Goal: Task Accomplishment & Management: Use online tool/utility

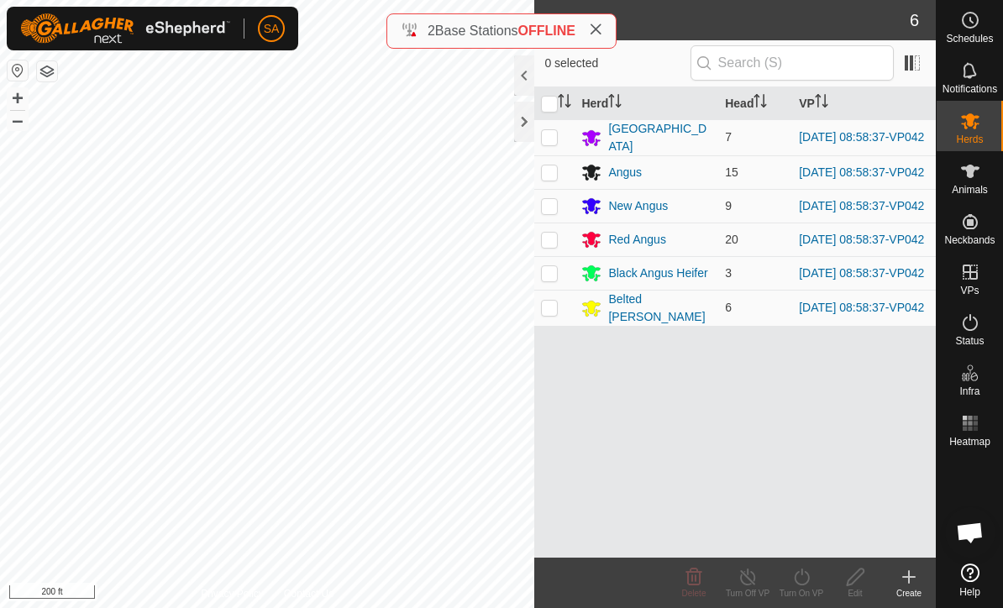
click at [530, 128] on div at bounding box center [524, 122] width 20 height 40
click at [525, 138] on div at bounding box center [524, 122] width 20 height 40
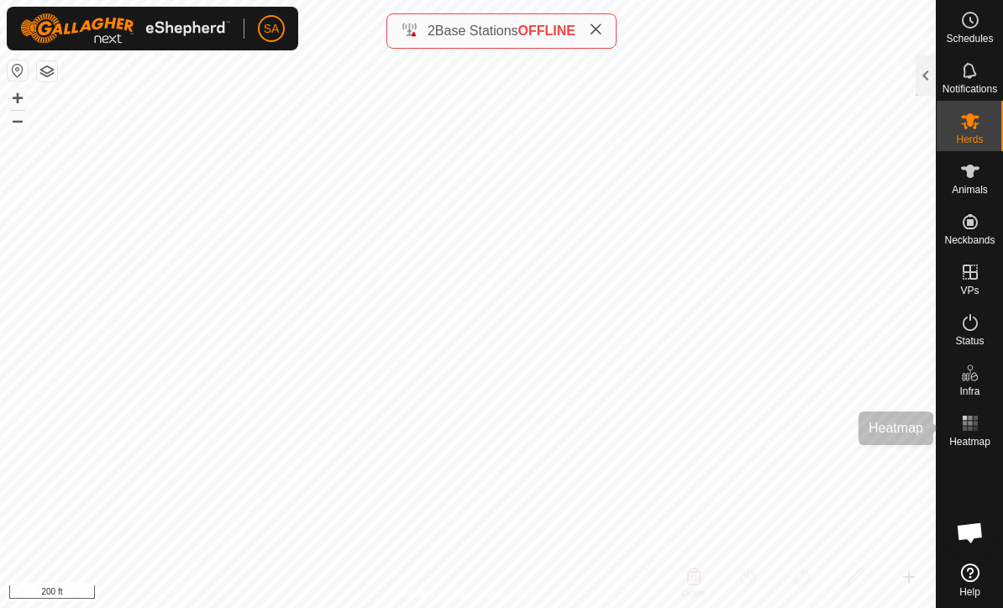
click at [970, 424] on rect at bounding box center [970, 423] width 4 height 4
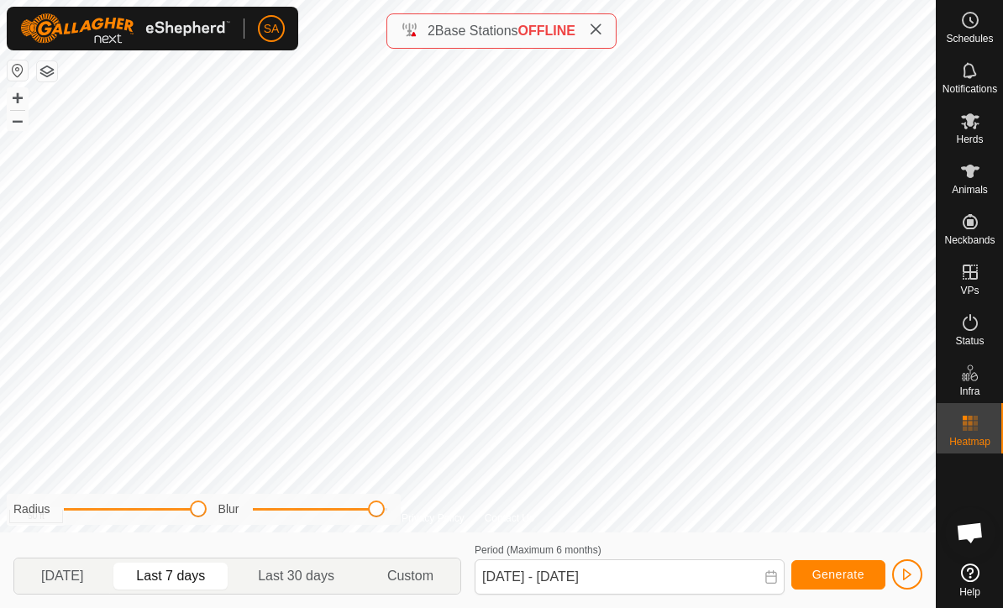
click at [842, 571] on span "Generate" at bounding box center [838, 574] width 52 height 13
click at [847, 577] on span "Generate" at bounding box center [838, 574] width 52 height 13
click at [631, 579] on input "Sep 30, 2025 - Oct 06, 2025" at bounding box center [630, 576] width 310 height 35
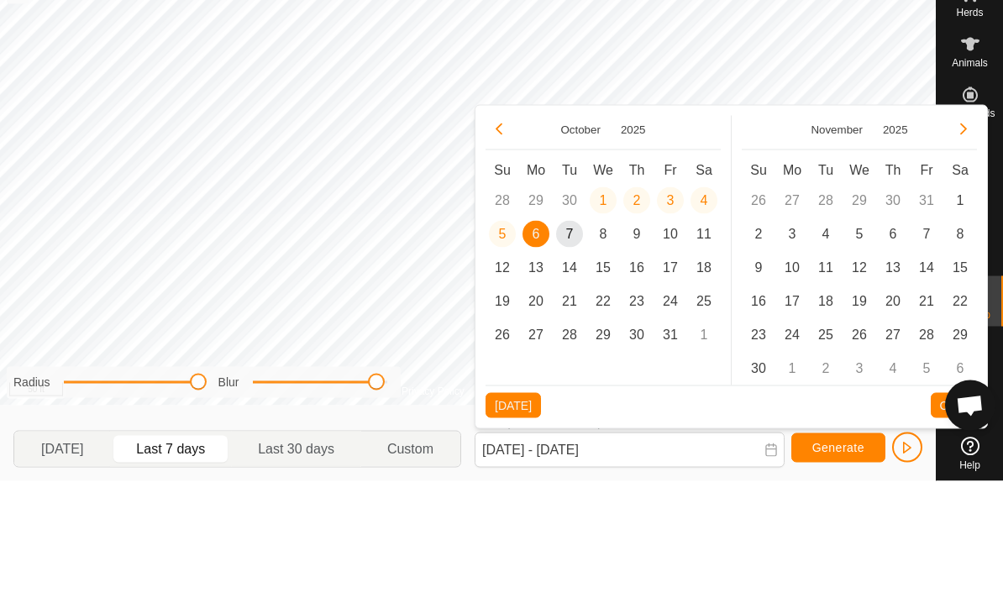
click at [487, 243] on button "Previous Month" at bounding box center [498, 256] width 27 height 27
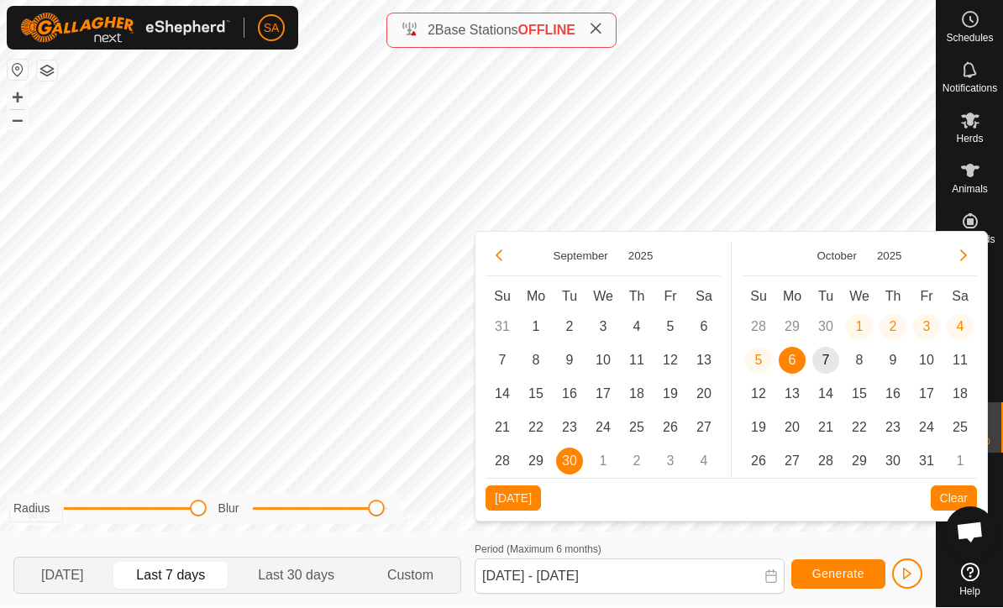
click at [562, 405] on span "16" at bounding box center [569, 394] width 27 height 27
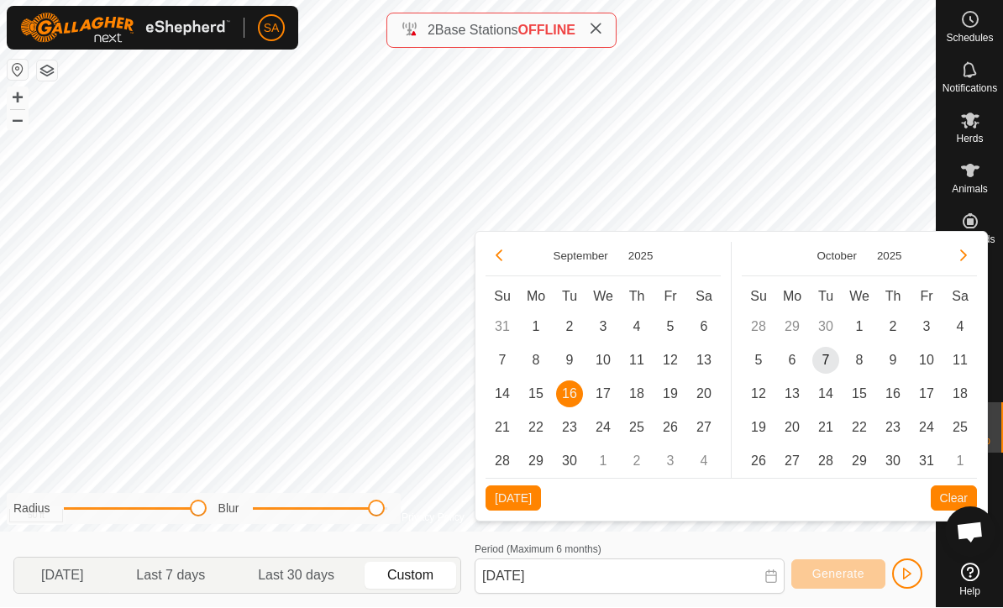
click at [826, 364] on span "7" at bounding box center [825, 361] width 27 height 27
type input "Sep 16, 2025 - Oct 07, 2025"
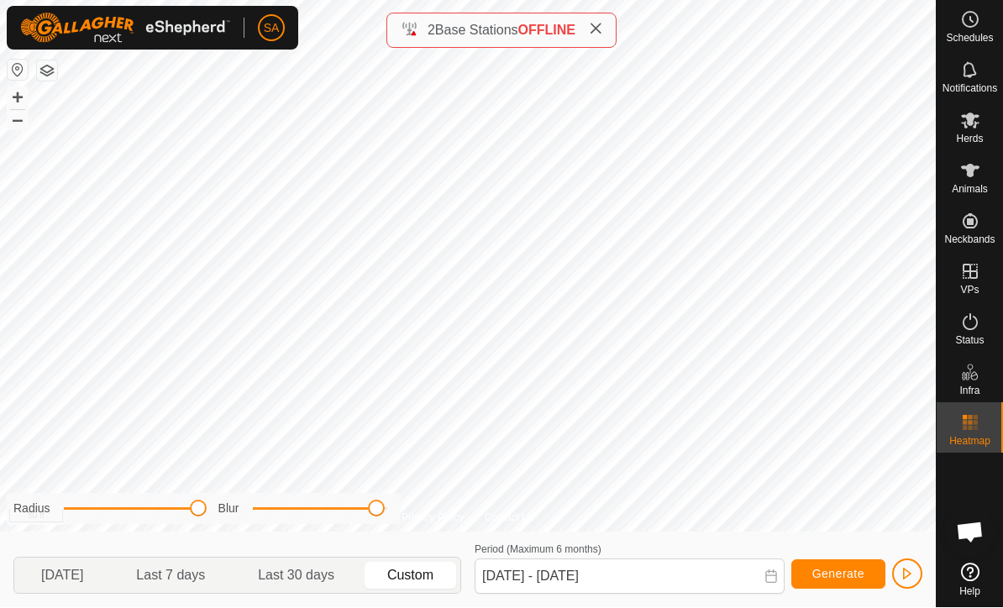
click at [845, 571] on span "Generate" at bounding box center [838, 574] width 52 height 13
click at [843, 575] on span "Generate" at bounding box center [838, 574] width 52 height 13
click at [826, 575] on span "Generate" at bounding box center [838, 574] width 52 height 13
click at [830, 579] on span "Generate" at bounding box center [838, 574] width 52 height 13
click at [851, 568] on span "Generate" at bounding box center [838, 574] width 52 height 13
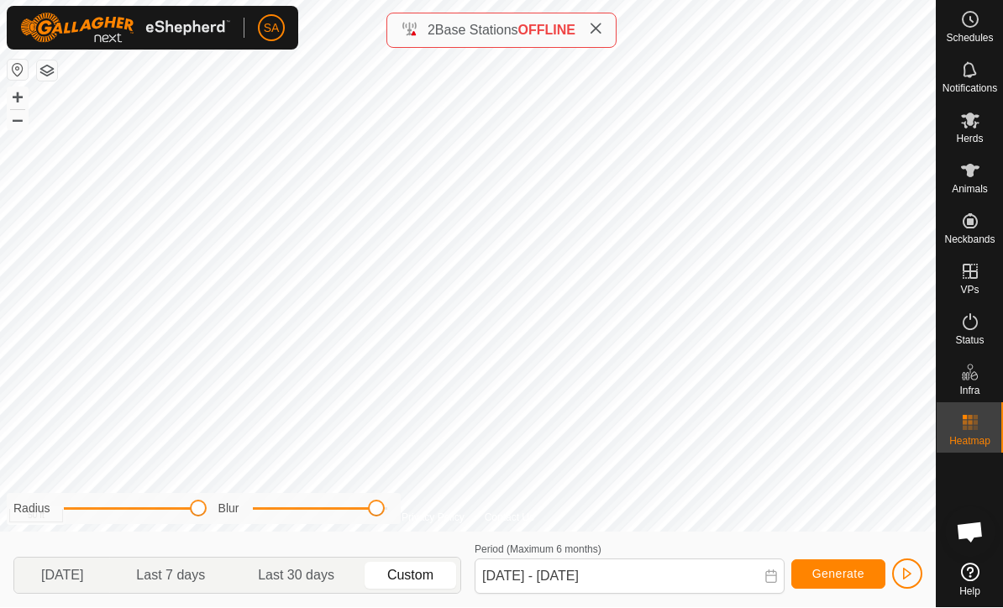
click at [847, 568] on span "Generate" at bounding box center [838, 574] width 52 height 13
click at [846, 568] on span "Generate" at bounding box center [838, 574] width 52 height 13
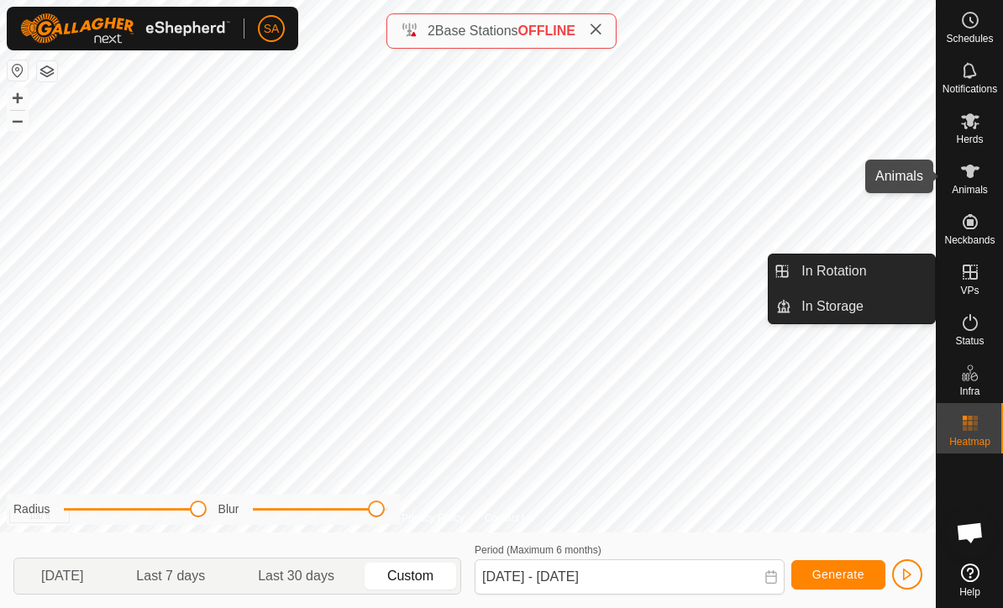
click at [973, 178] on icon at bounding box center [970, 171] width 20 height 20
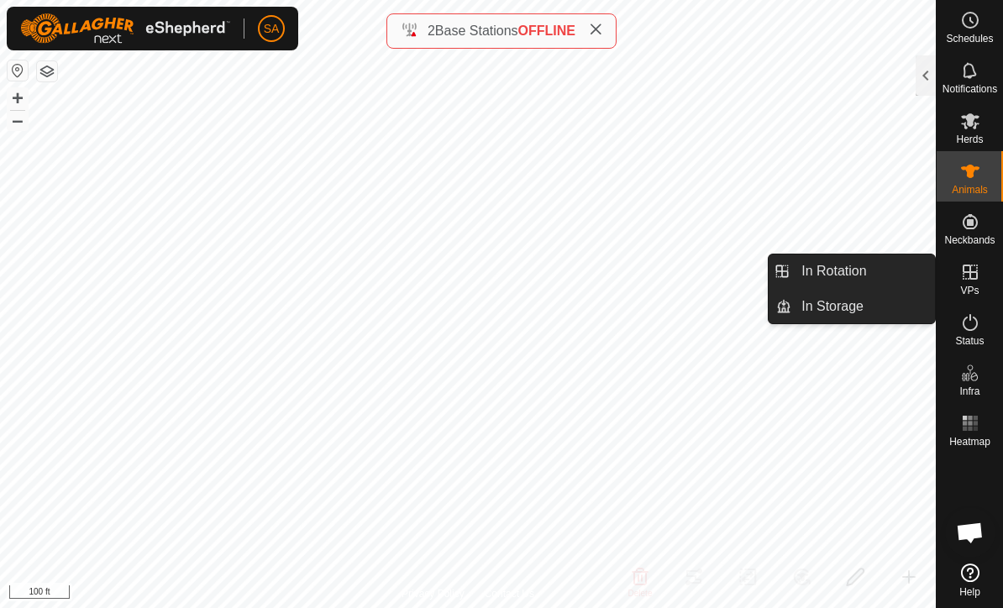
click at [876, 275] on link "In Rotation" at bounding box center [863, 271] width 144 height 34
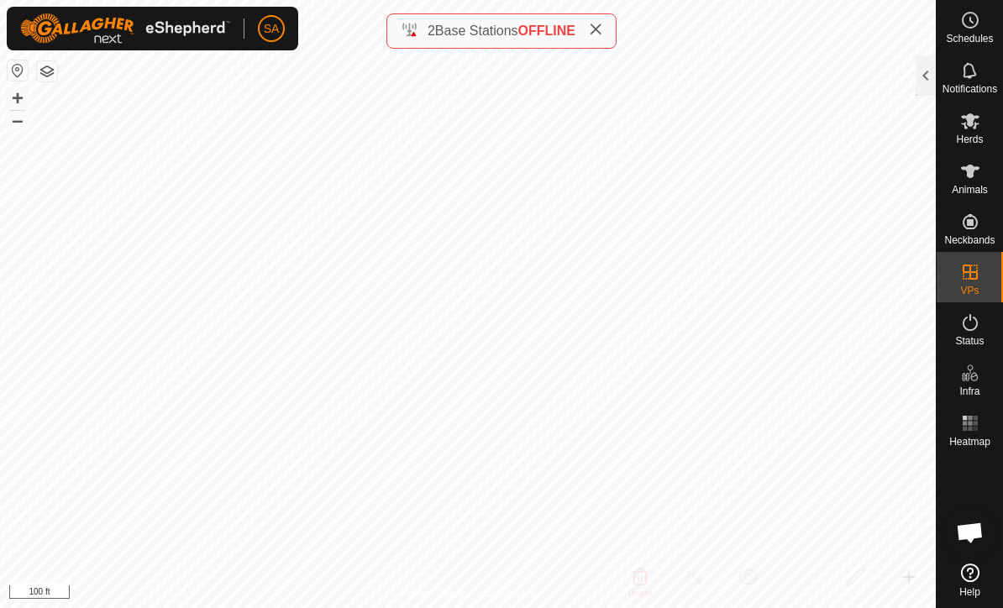
click at [929, 71] on div at bounding box center [926, 75] width 20 height 40
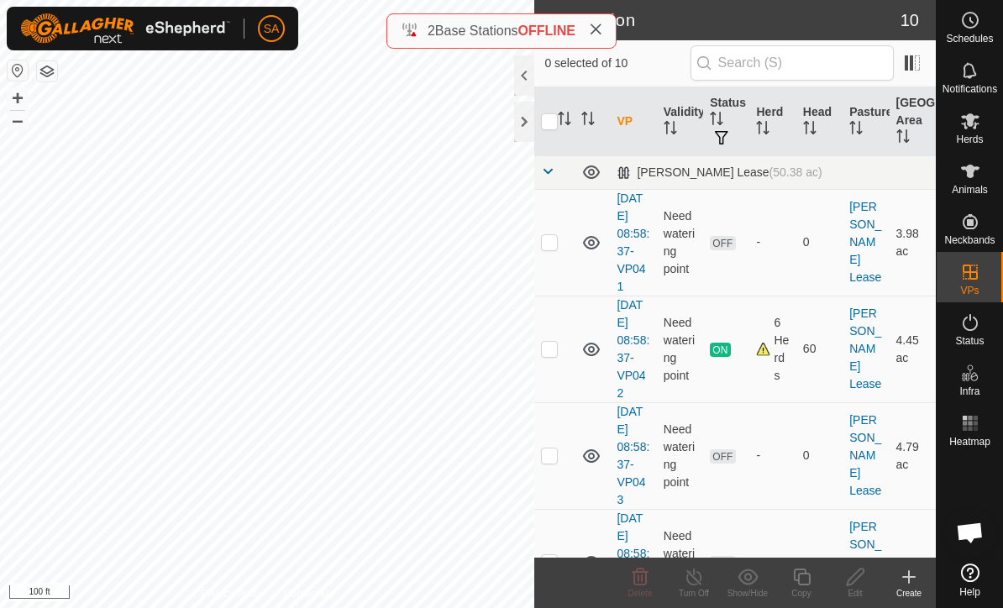
click at [558, 245] on p-checkbox at bounding box center [549, 241] width 17 height 13
click at [653, 581] on delete-svg-icon at bounding box center [640, 577] width 54 height 20
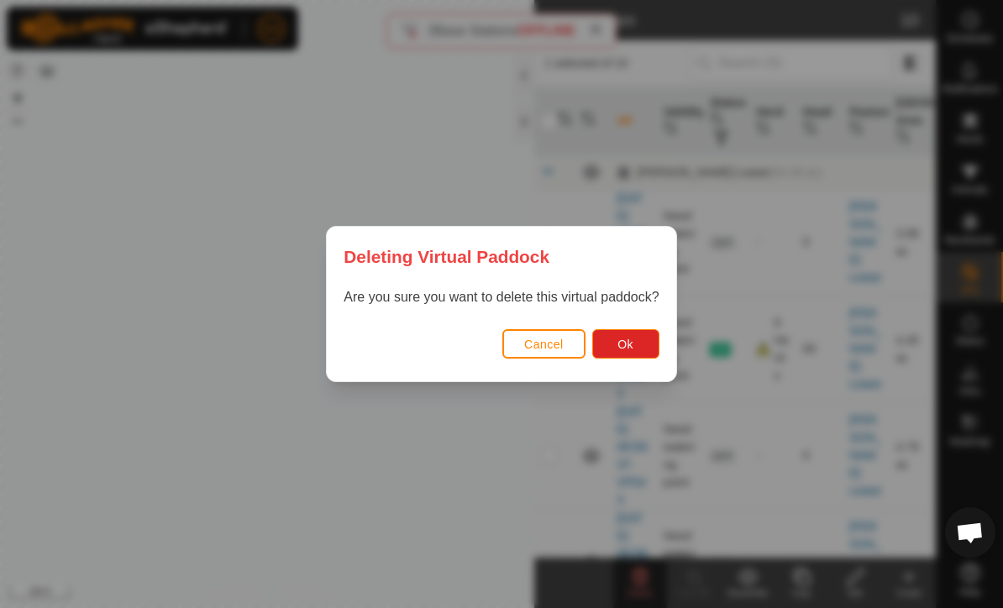
click at [635, 343] on button "Ok" at bounding box center [625, 343] width 67 height 29
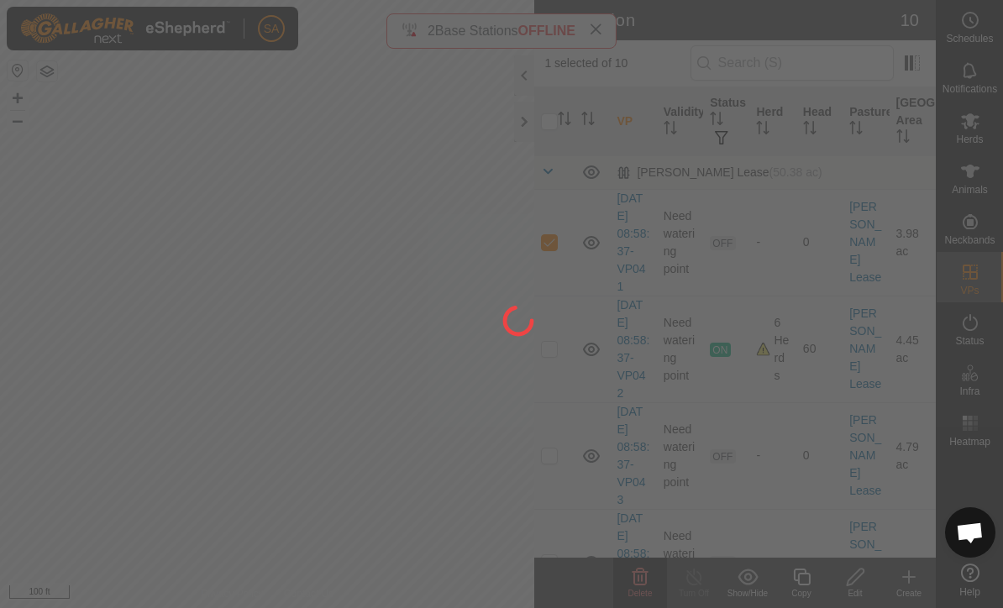
checkbox input "false"
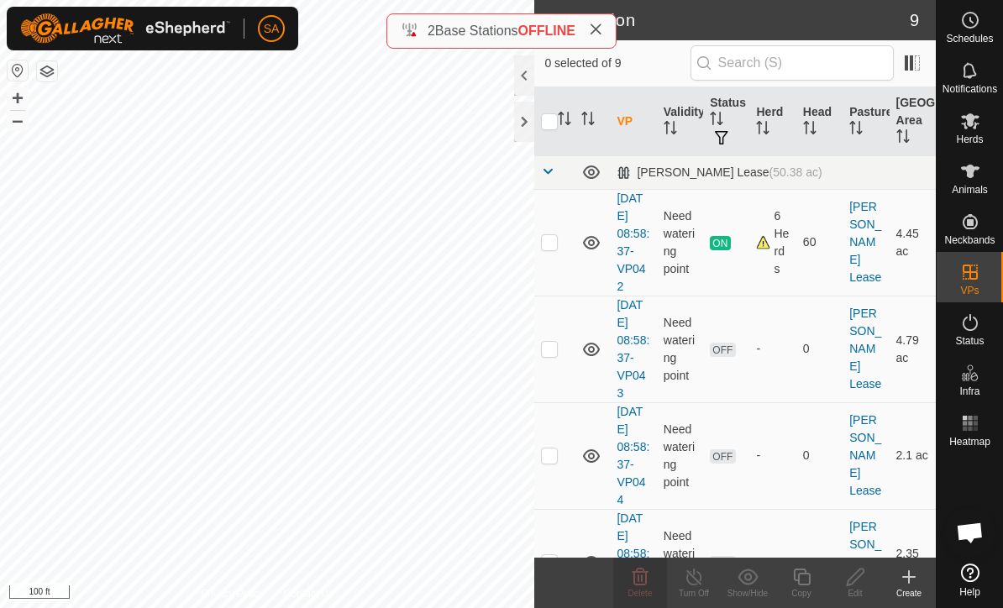
click at [564, 244] on td at bounding box center [554, 242] width 40 height 107
checkbox input "true"
click at [815, 584] on copy-svg-icon at bounding box center [801, 577] width 54 height 20
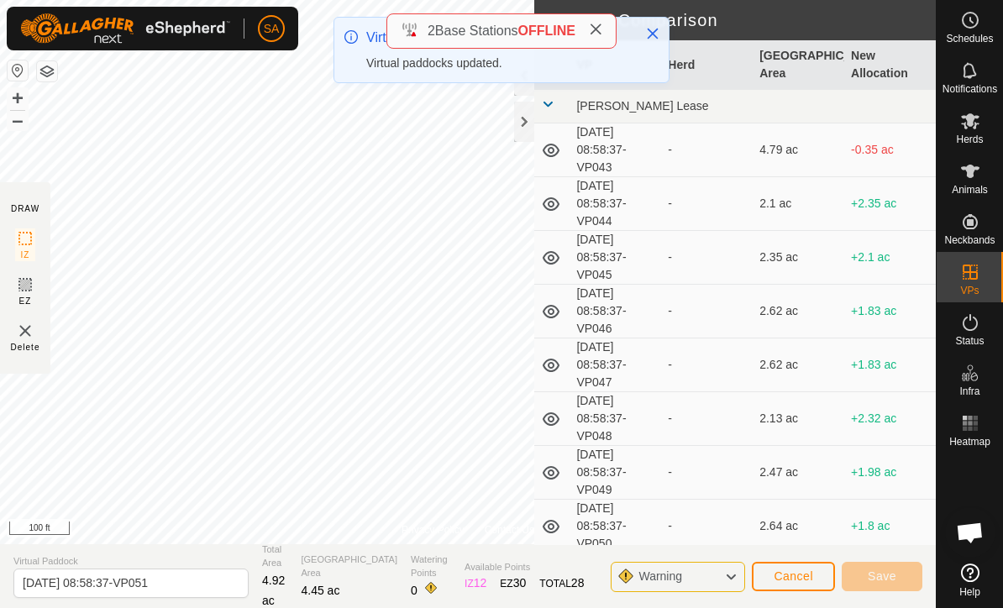
click at [533, 120] on div at bounding box center [524, 122] width 20 height 40
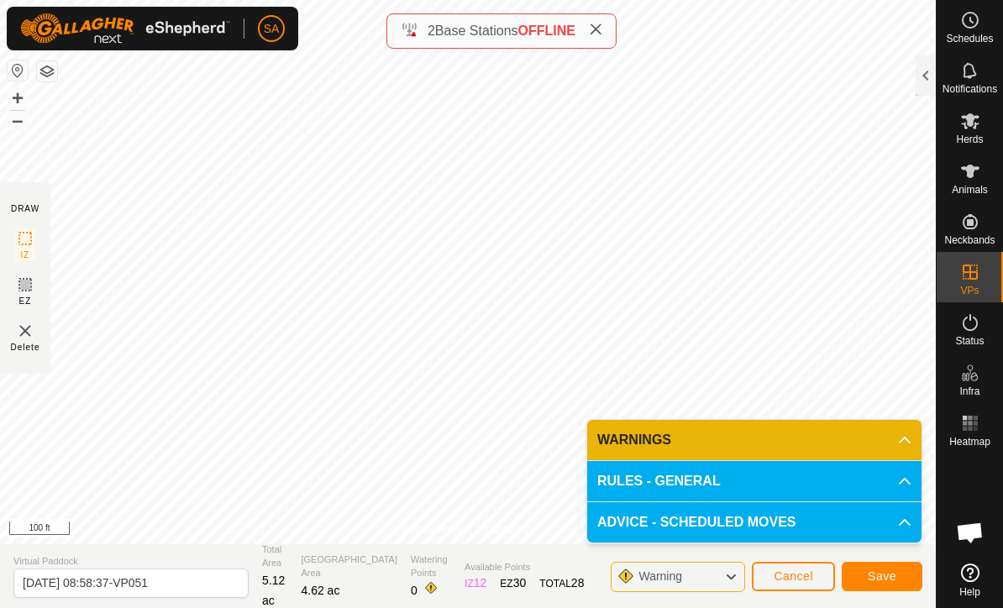
click at [891, 575] on span "Save" at bounding box center [882, 575] width 29 height 13
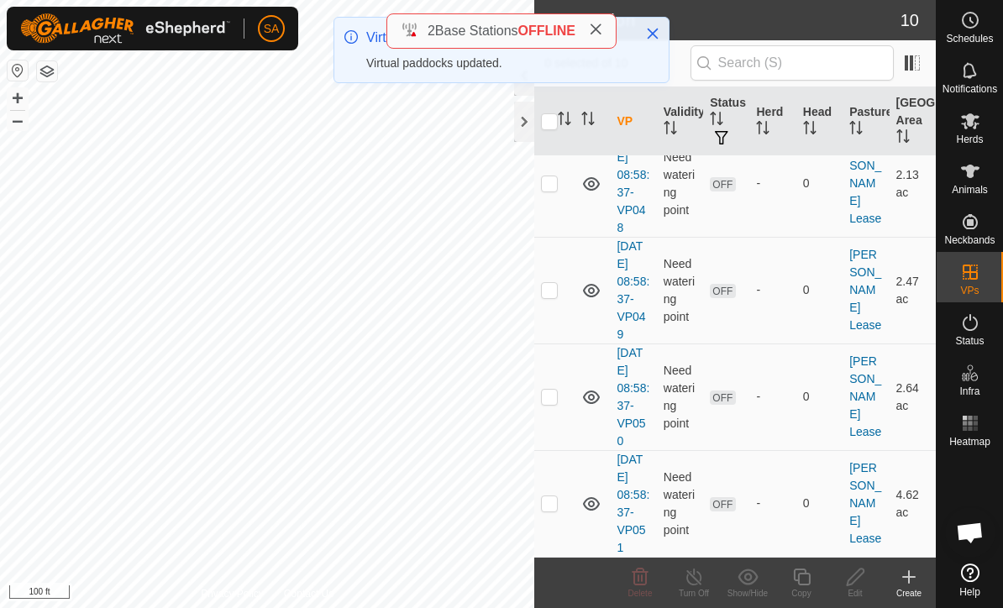
scroll to position [698, 0]
click at [556, 513] on td at bounding box center [554, 504] width 40 height 107
checkbox input "true"
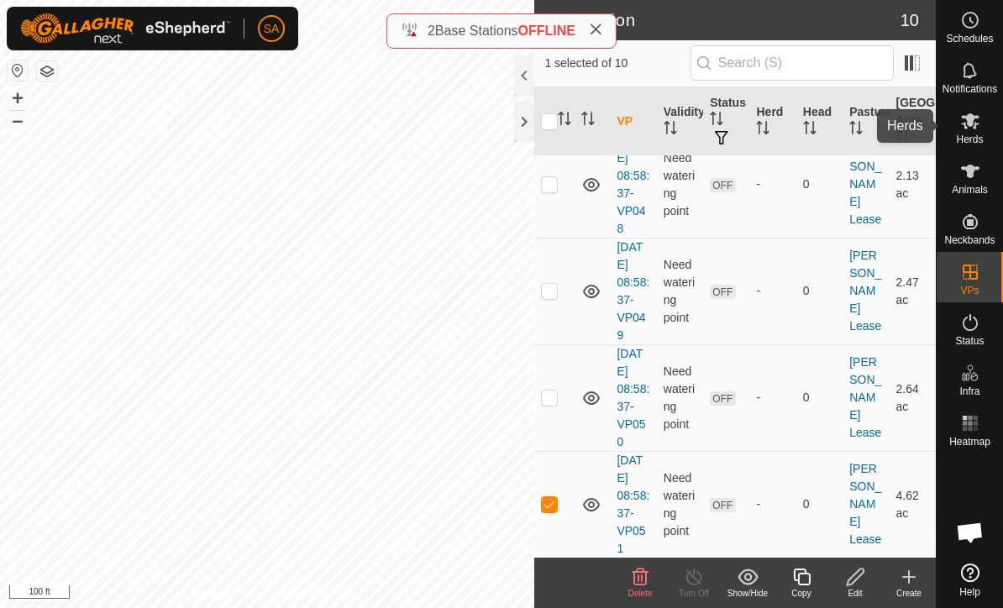
click at [977, 128] on icon at bounding box center [970, 121] width 20 height 20
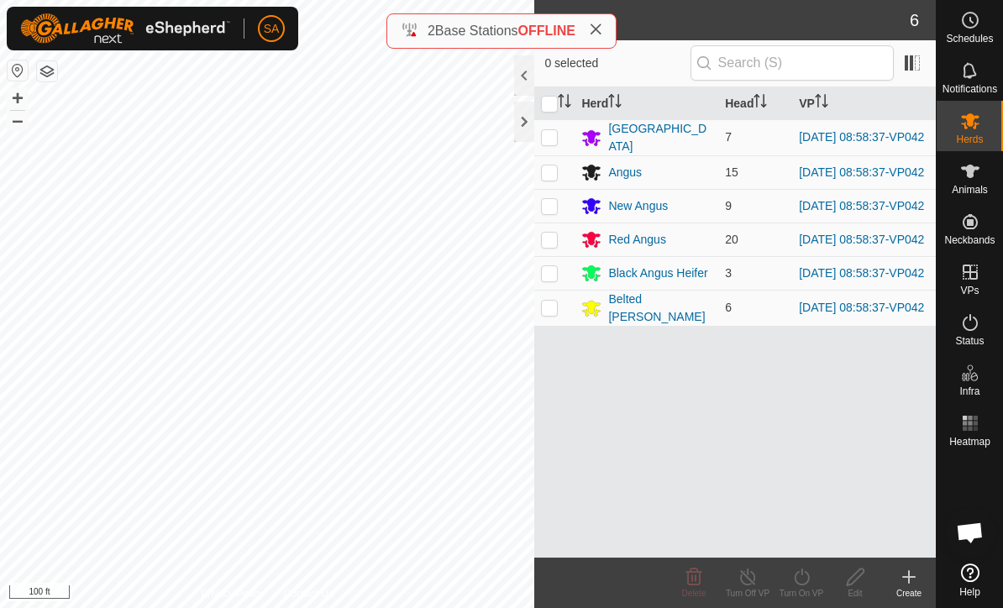
click at [552, 105] on input "checkbox" at bounding box center [549, 104] width 17 height 17
checkbox input "true"
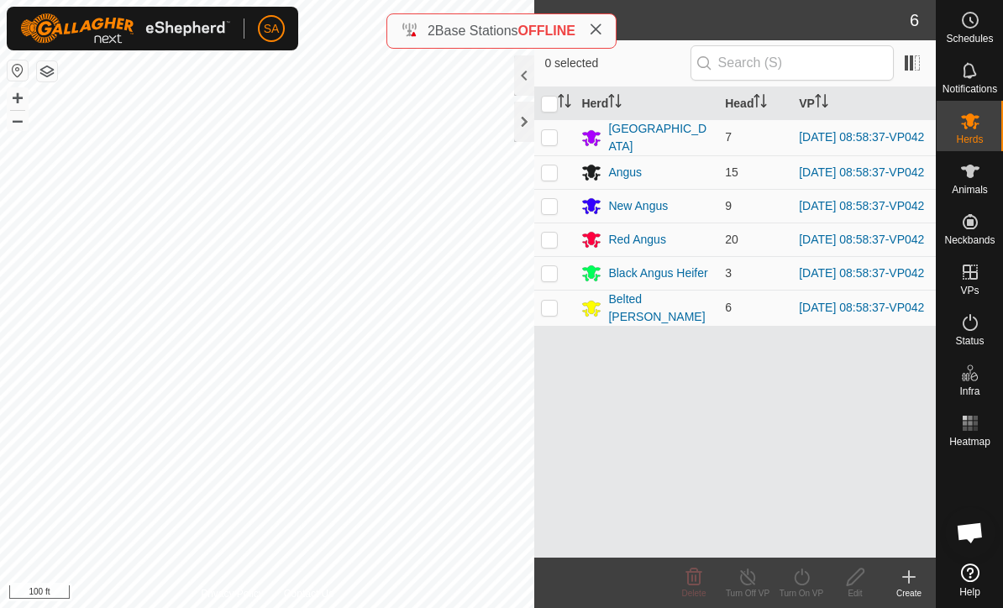
checkbox input "true"
click at [808, 584] on icon at bounding box center [801, 577] width 21 height 20
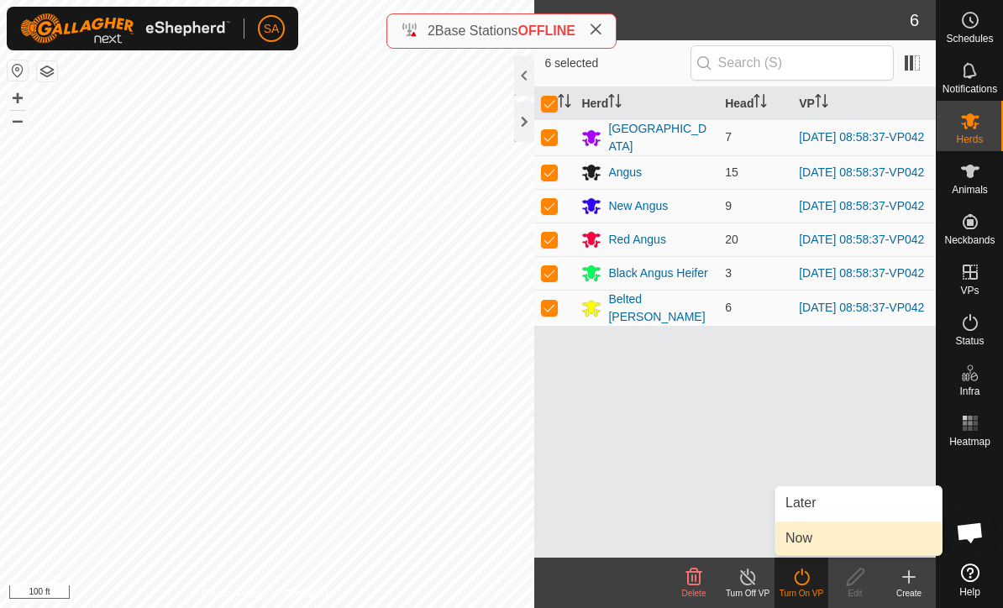
click at [861, 543] on link "Now" at bounding box center [858, 539] width 166 height 34
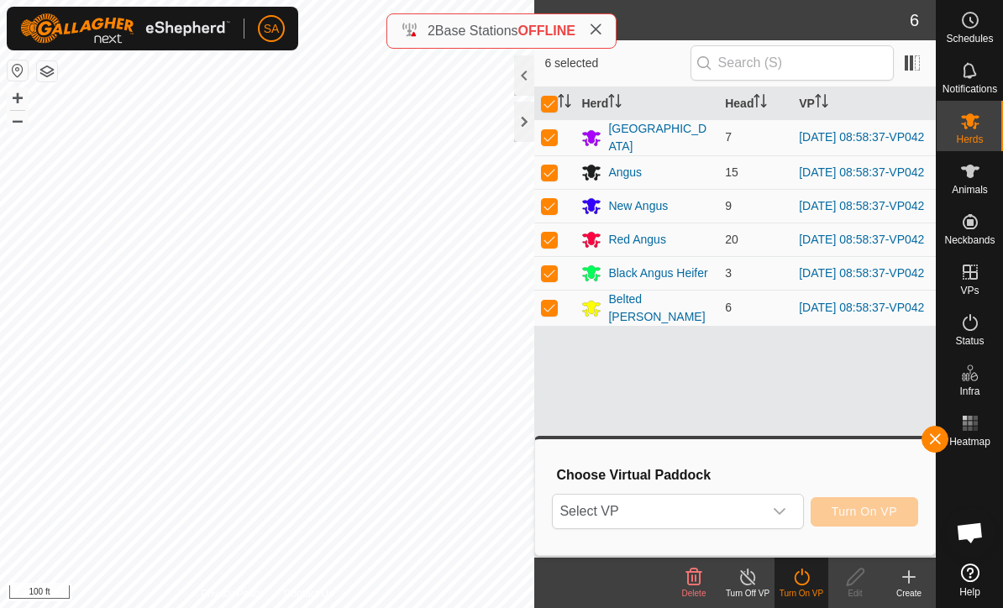
click at [782, 508] on icon "dropdown trigger" at bounding box center [779, 511] width 13 height 13
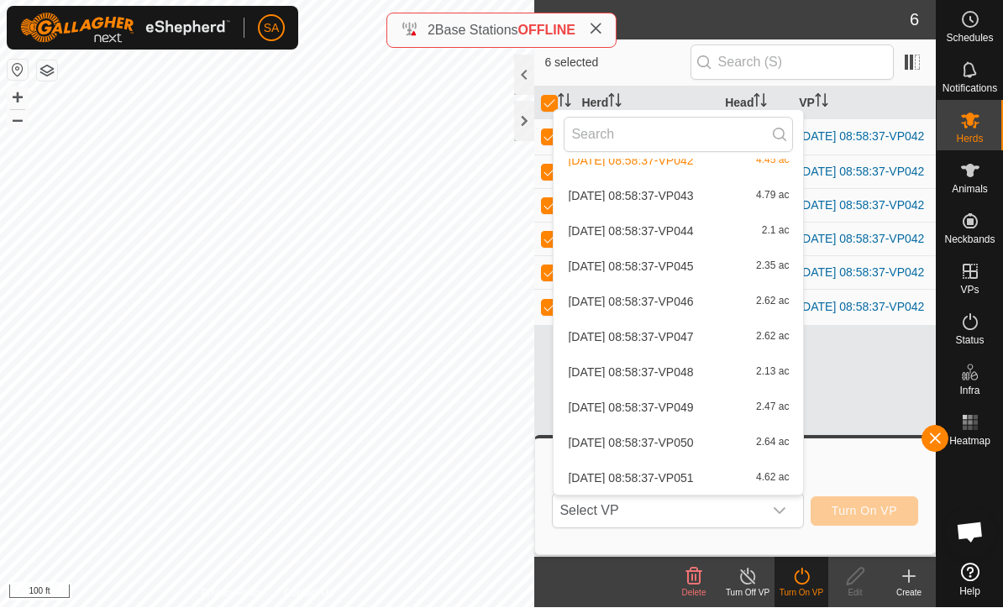
scroll to position [54, 0]
click at [776, 479] on span "4.62 ac" at bounding box center [772, 479] width 33 height 12
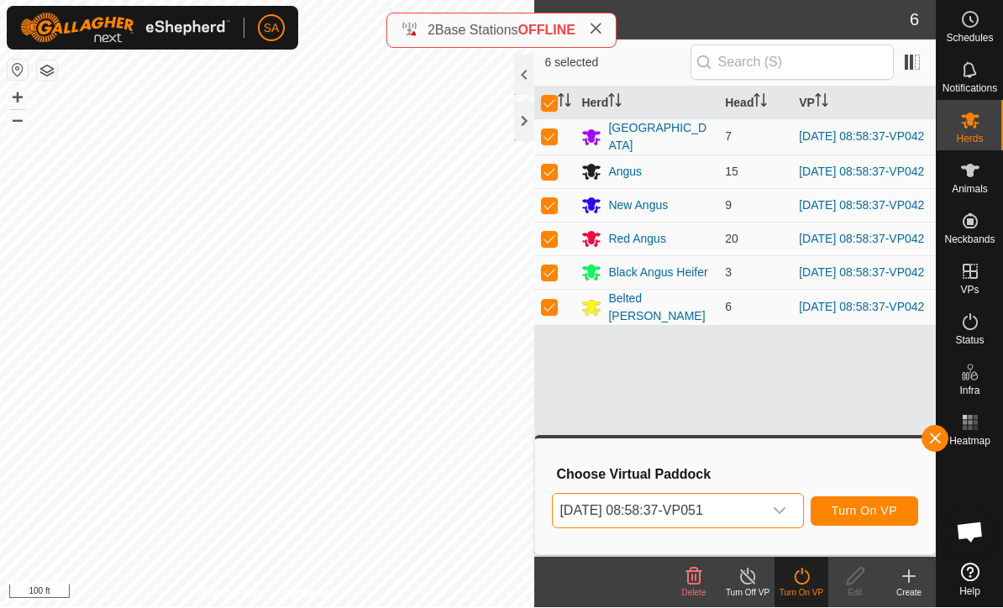
click at [874, 515] on span "Turn On VP" at bounding box center [865, 511] width 66 height 13
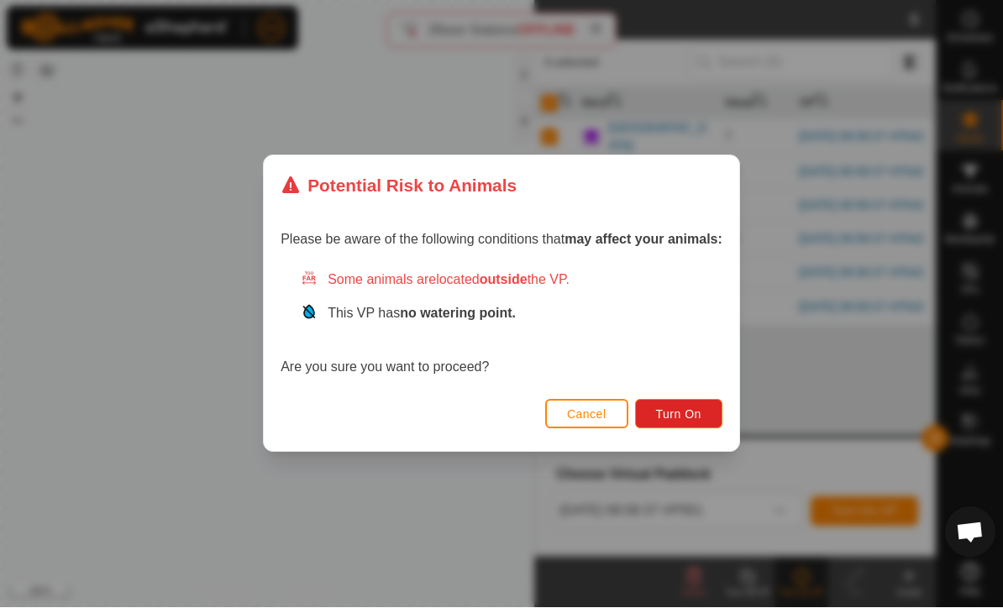
click at [691, 416] on span "Turn On" at bounding box center [678, 414] width 45 height 13
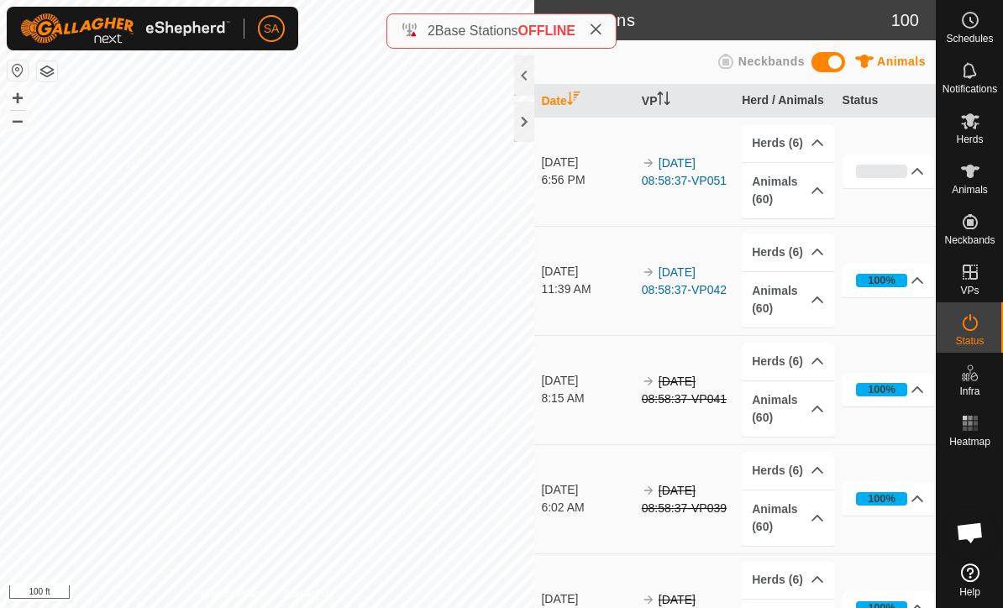
click at [532, 135] on div at bounding box center [524, 122] width 20 height 40
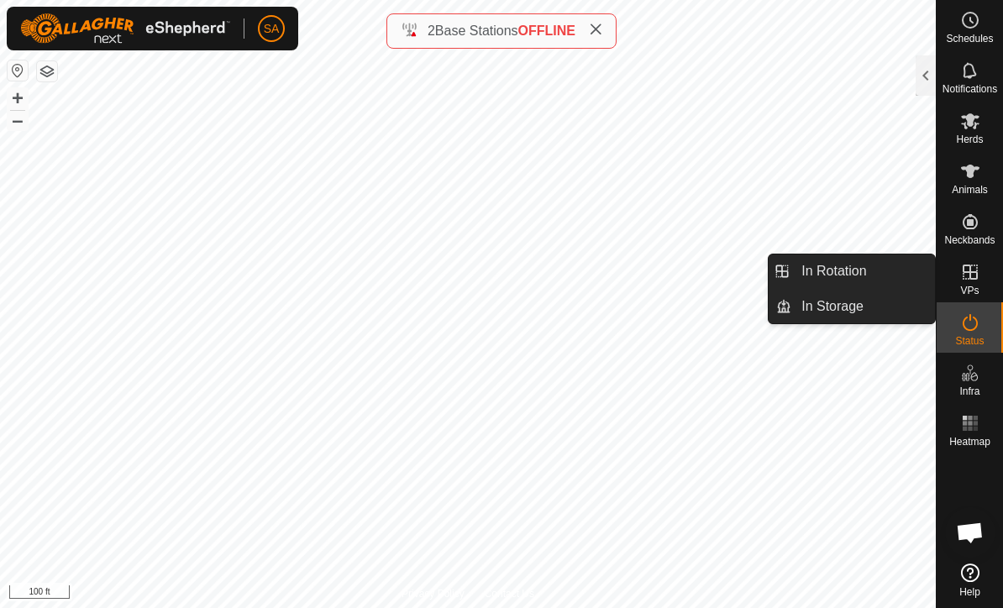
click at [822, 270] on span "In Rotation" at bounding box center [833, 271] width 65 height 20
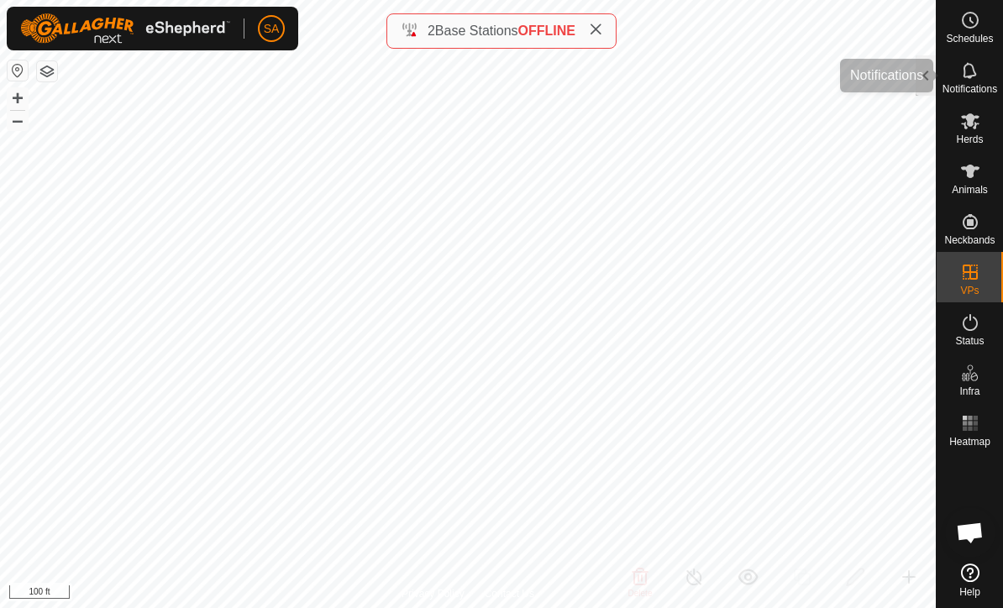
click at [937, 70] on div "Notifications" at bounding box center [970, 75] width 66 height 50
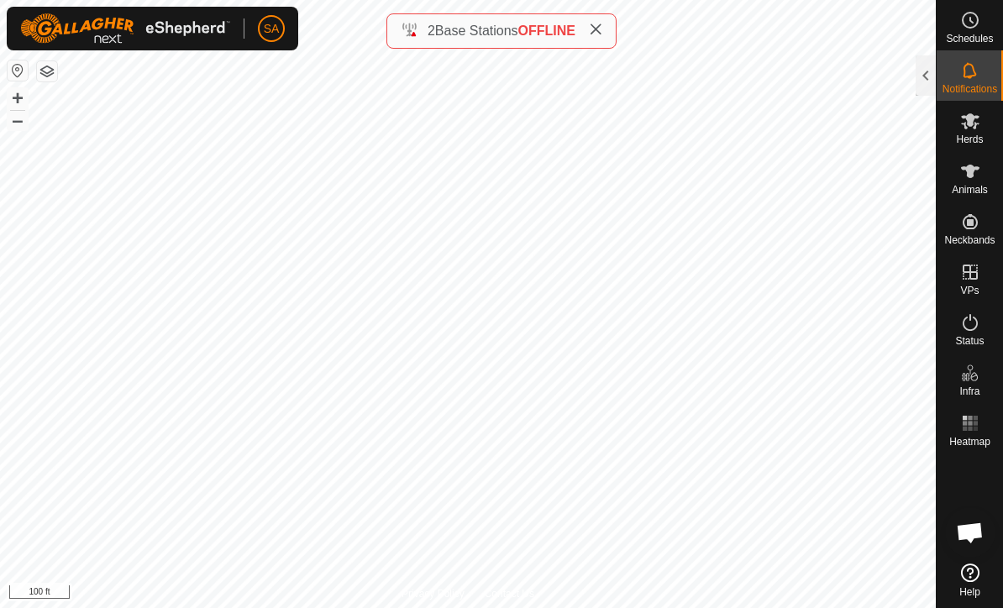
click at [921, 76] on div at bounding box center [926, 75] width 20 height 40
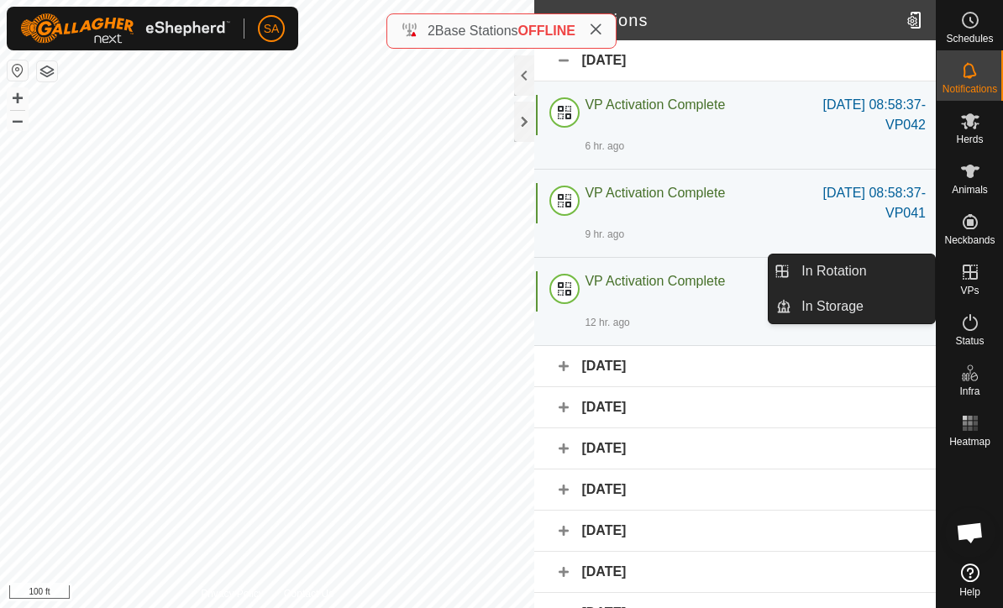
click at [863, 275] on span "In Rotation" at bounding box center [833, 271] width 65 height 20
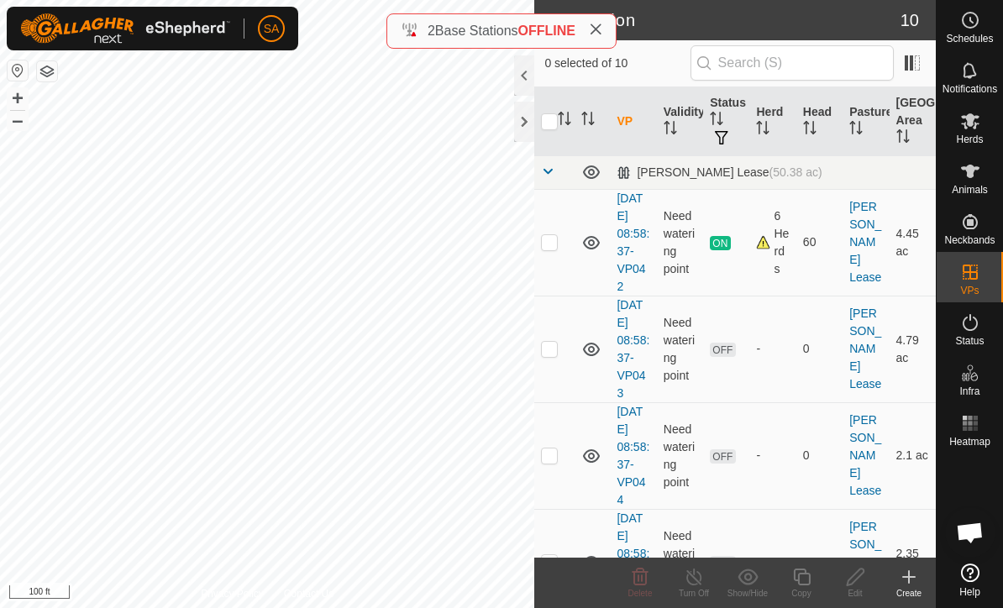
click at [560, 350] on td at bounding box center [554, 349] width 40 height 107
click at [559, 354] on td at bounding box center [554, 349] width 40 height 107
checkbox input "false"
